Goal: Navigation & Orientation: Find specific page/section

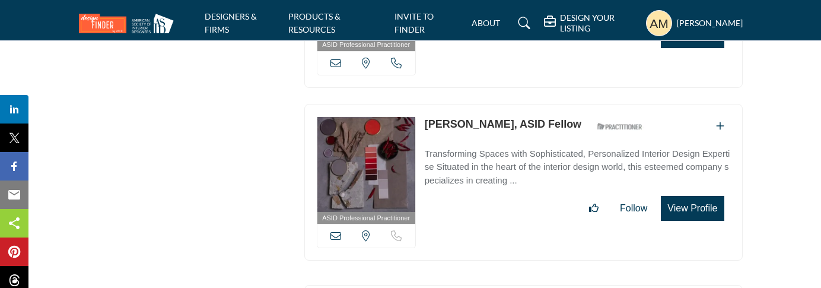
scroll to position [14579, 0]
click at [525, 20] on icon at bounding box center [525, 23] width 12 height 12
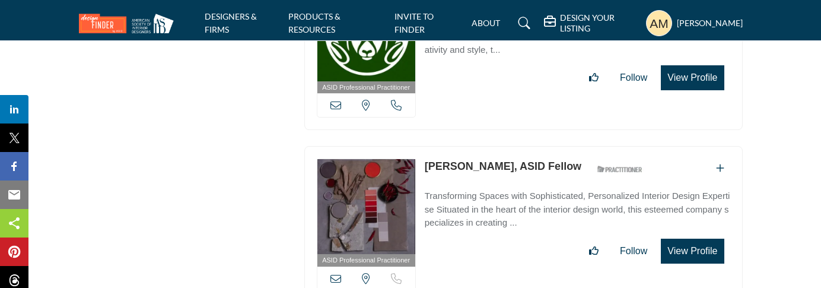
click at [521, 20] on icon at bounding box center [525, 23] width 12 height 12
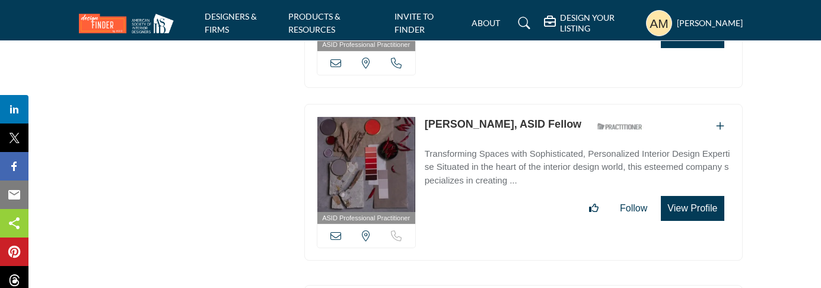
click at [522, 25] on icon at bounding box center [525, 23] width 12 height 12
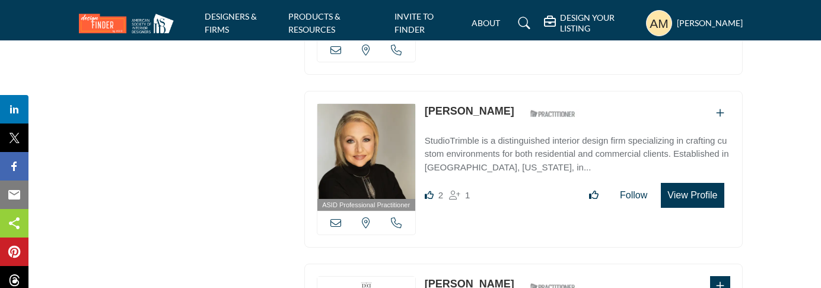
scroll to position [8076, 0]
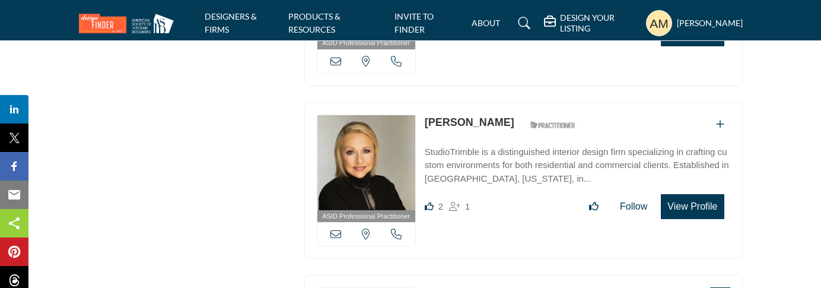
click at [523, 21] on icon at bounding box center [525, 23] width 12 height 12
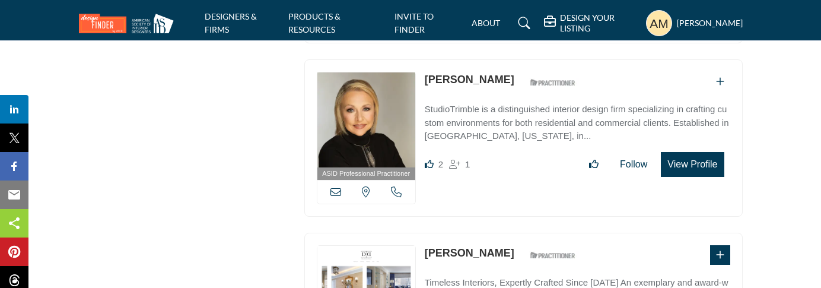
click at [523, 21] on icon at bounding box center [525, 23] width 12 height 12
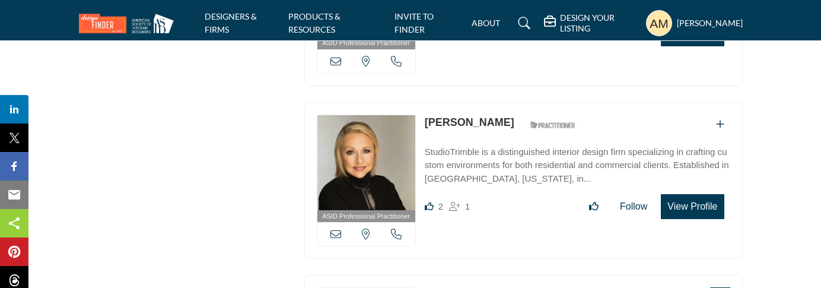
click at [673, 28] on profile-featured-39d2039b-ba09-4321-90b0-ba74166f8df4 "Show hide supplier dropdown" at bounding box center [659, 23] width 26 height 26
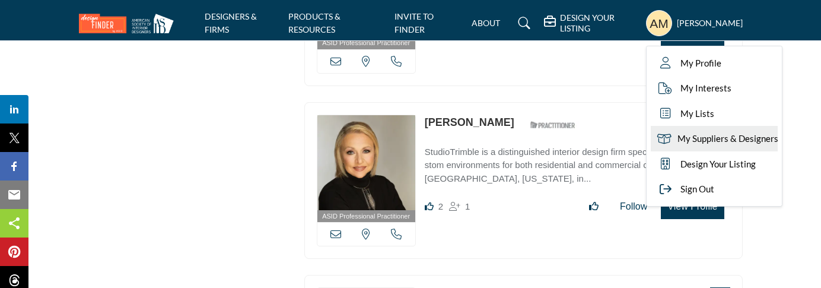
click at [715, 139] on span "My Suppliers & Designers" at bounding box center [728, 139] width 101 height 14
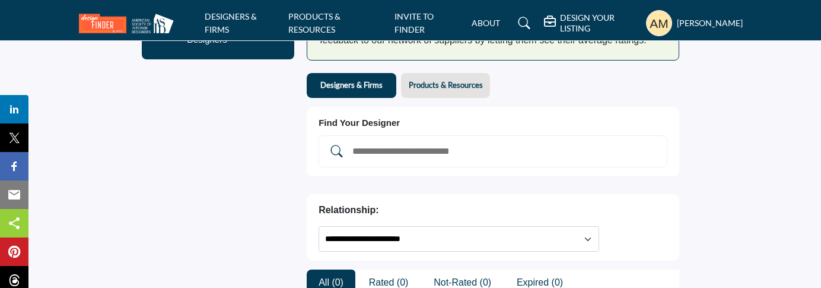
scroll to position [78, 0]
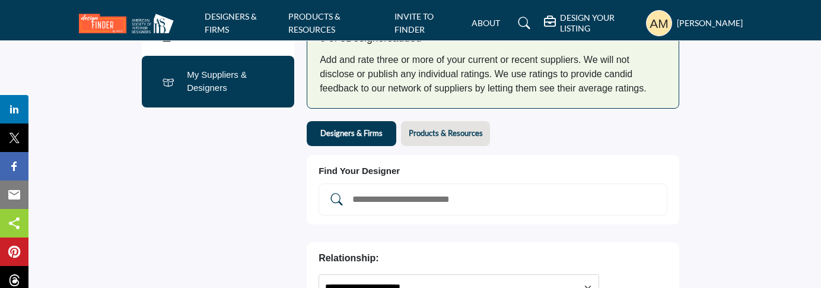
click at [393, 136] on button "Designers & Firms" at bounding box center [352, 133] width 90 height 25
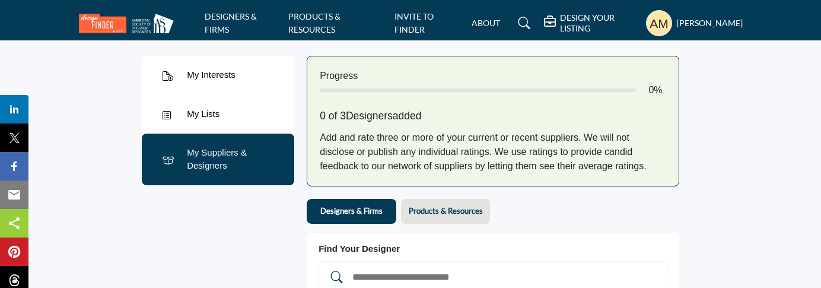
scroll to position [0, 0]
click at [202, 108] on div "My Lists" at bounding box center [203, 114] width 33 height 14
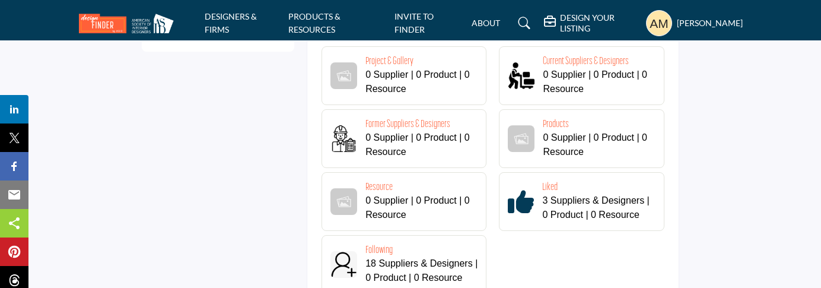
scroll to position [135, 0]
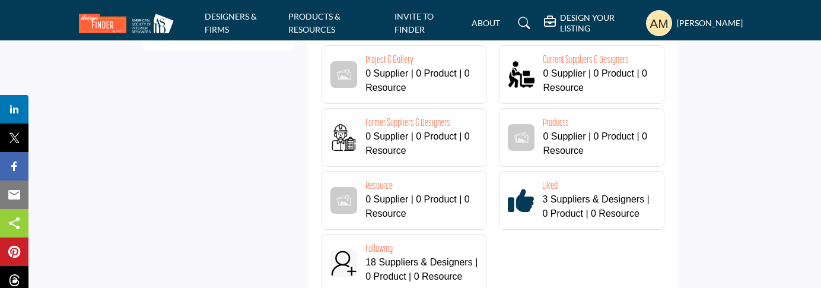
click at [396, 266] on span "18 Suppliers & Designers | 0 Product | 0 Resource" at bounding box center [422, 269] width 112 height 24
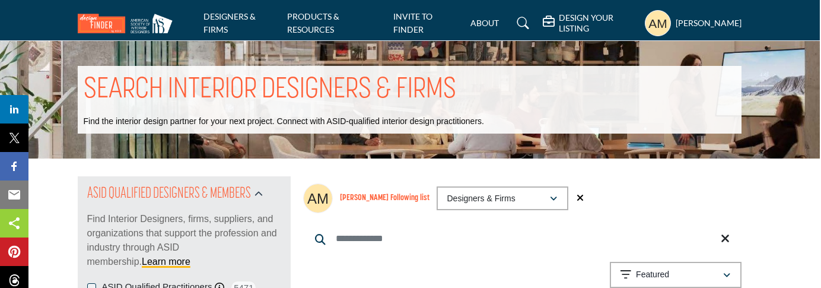
scroll to position [0, 2]
